Goal: Information Seeking & Learning: Learn about a topic

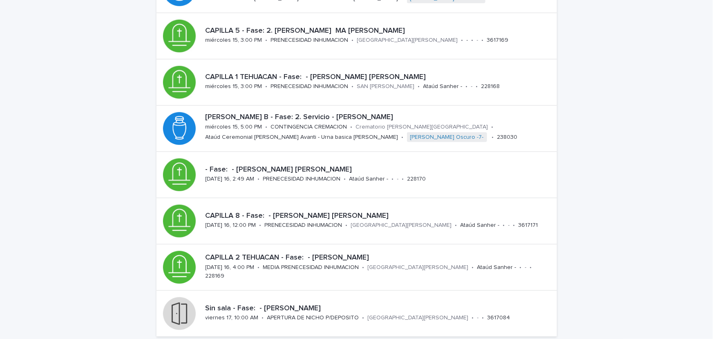
scroll to position [209, 0]
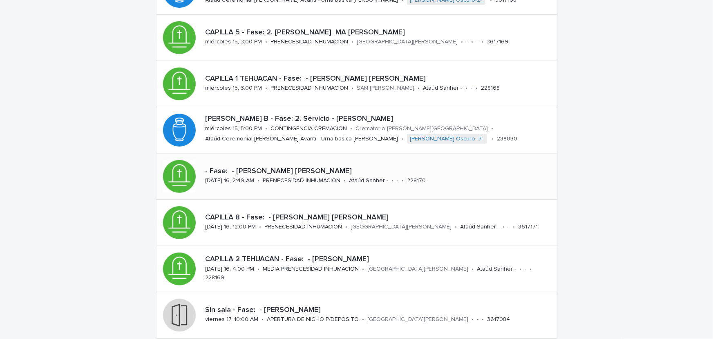
click at [341, 178] on div "- Fase: - [PERSON_NAME] [PERSON_NAME] [DATE] 16, 2:49 AM • PRENECESIDAD INHUMAC…" at bounding box center [379, 176] width 355 height 25
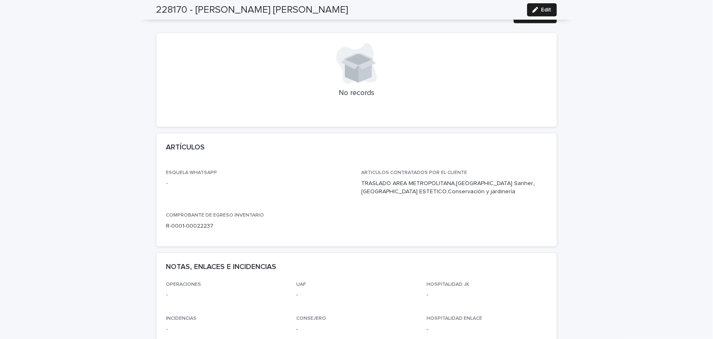
scroll to position [283, 0]
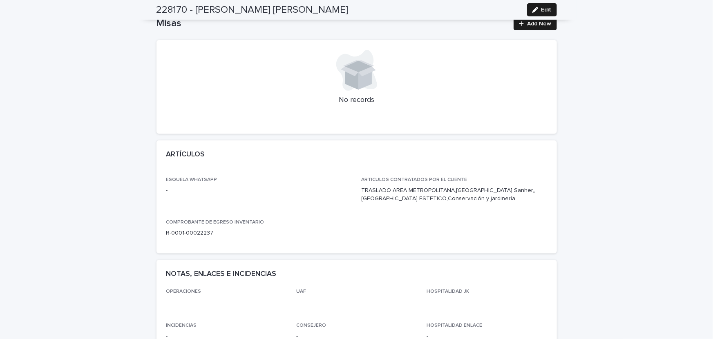
click at [314, 175] on div "ARTÍCULOS •••" at bounding box center [357, 158] width 401 height 36
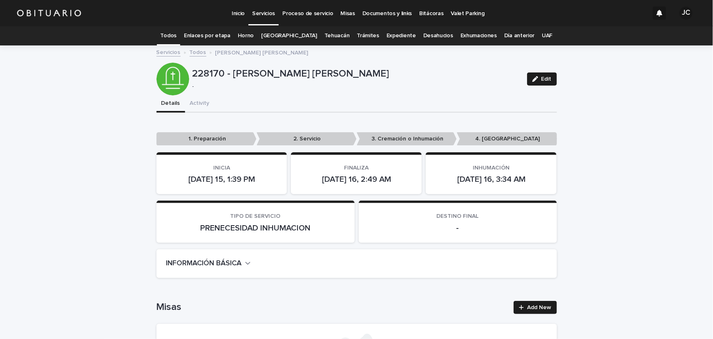
click at [177, 35] on link "Todos" at bounding box center [169, 35] width 16 height 19
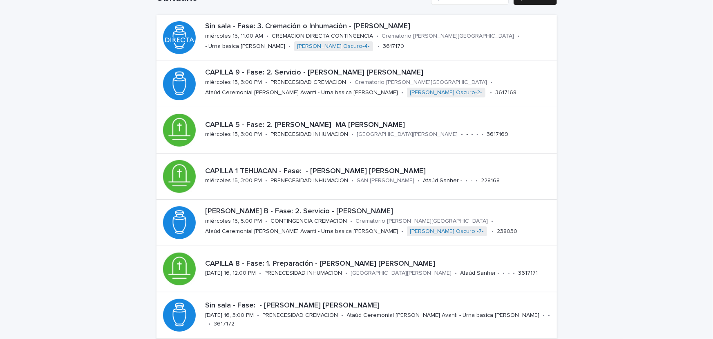
scroll to position [83, 0]
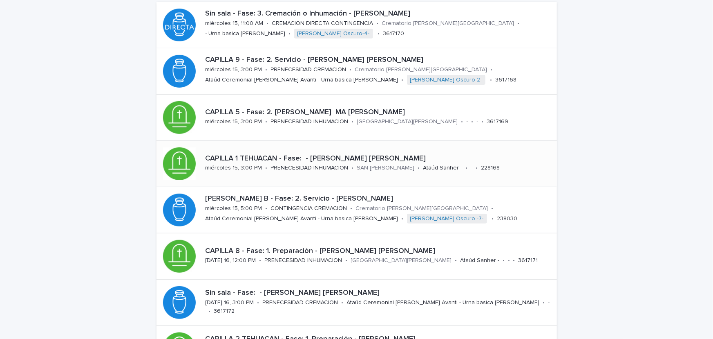
click at [420, 164] on p "•" at bounding box center [419, 167] width 2 height 7
